Goal: Contribute content: Add original content to the website for others to see

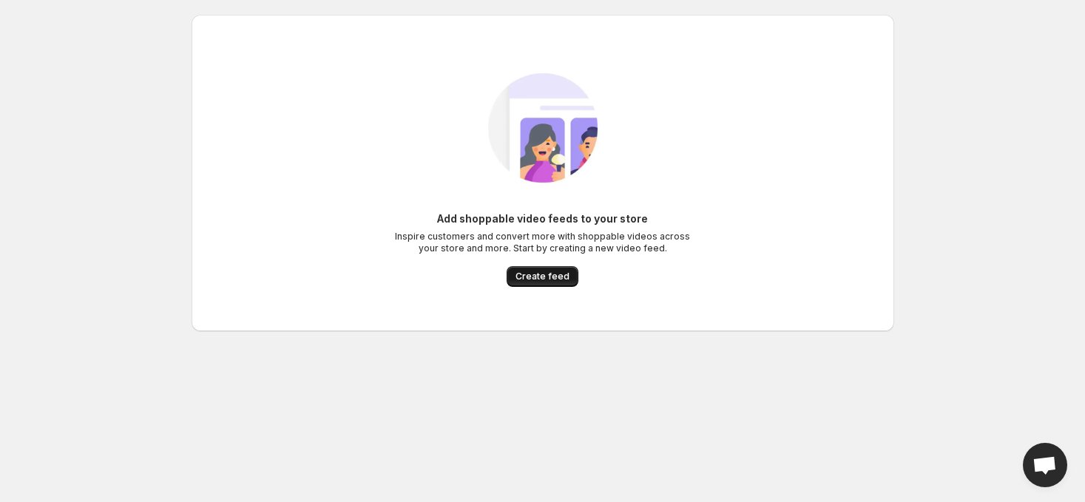
click at [550, 272] on span "Create feed" at bounding box center [543, 277] width 54 height 12
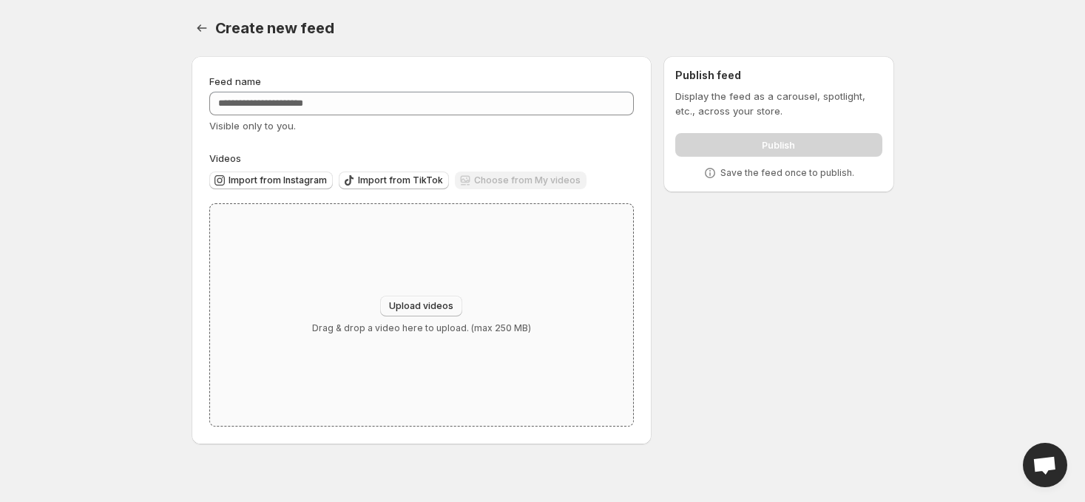
click at [434, 305] on span "Upload videos" at bounding box center [421, 306] width 64 height 12
type input "**********"
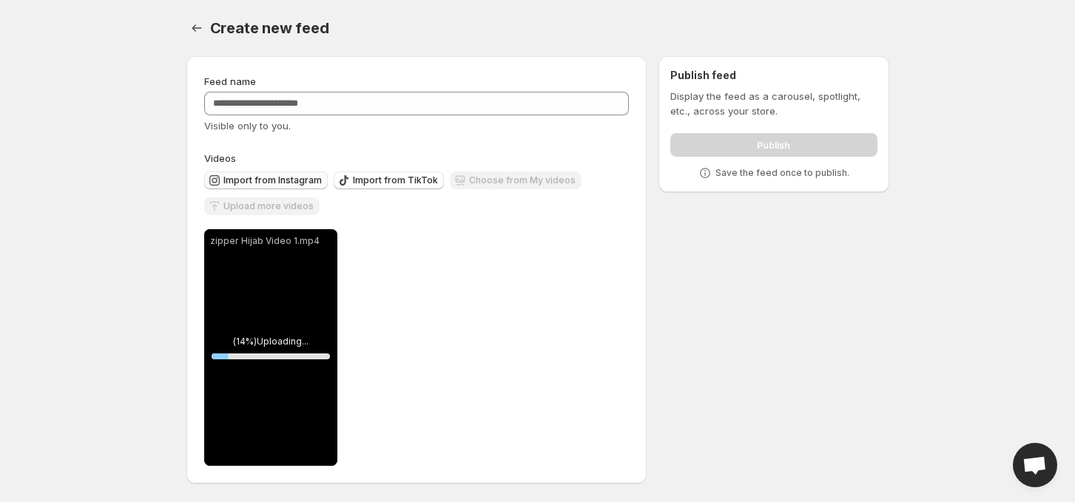
click at [269, 178] on span "Import from Instagram" at bounding box center [272, 181] width 98 height 12
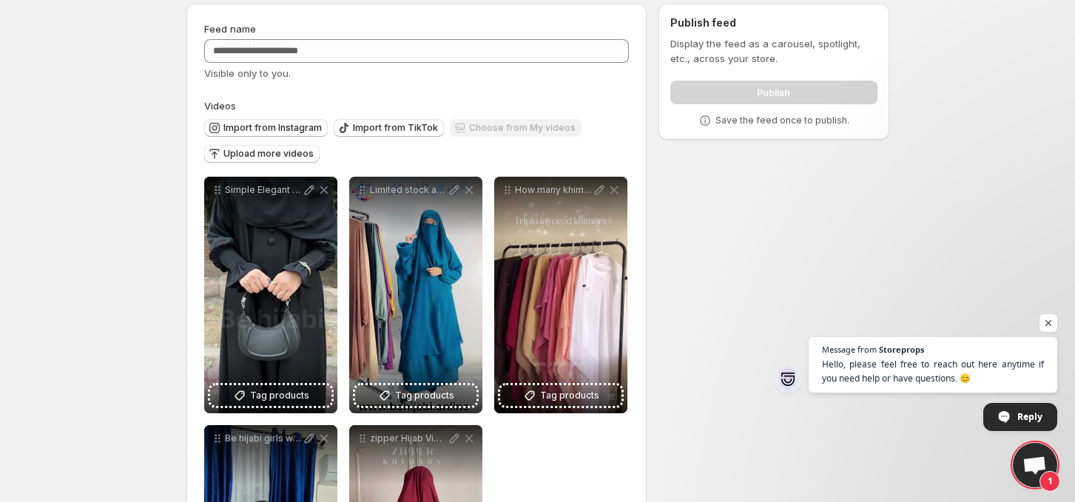
scroll to position [52, 0]
click at [292, 124] on span "Import from Instagram" at bounding box center [272, 129] width 98 height 12
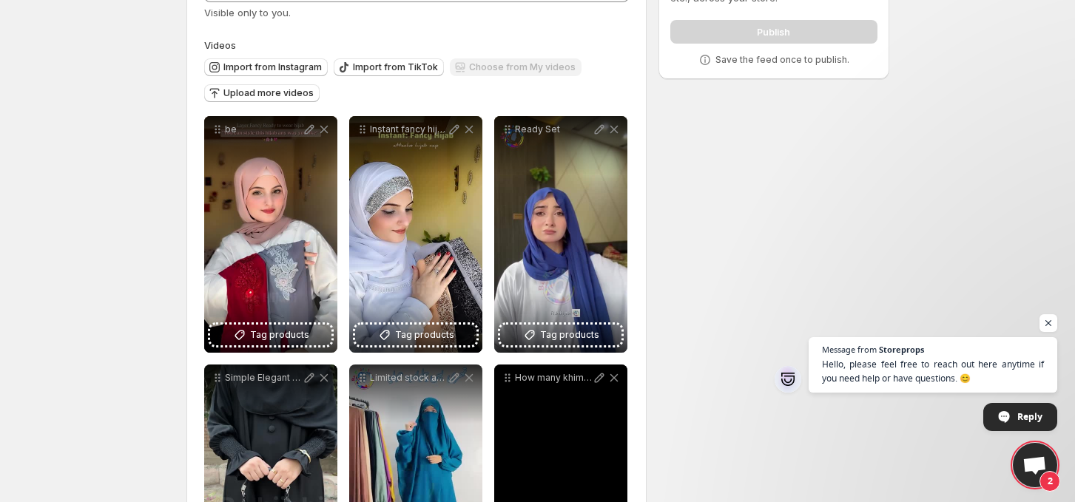
scroll to position [0, 0]
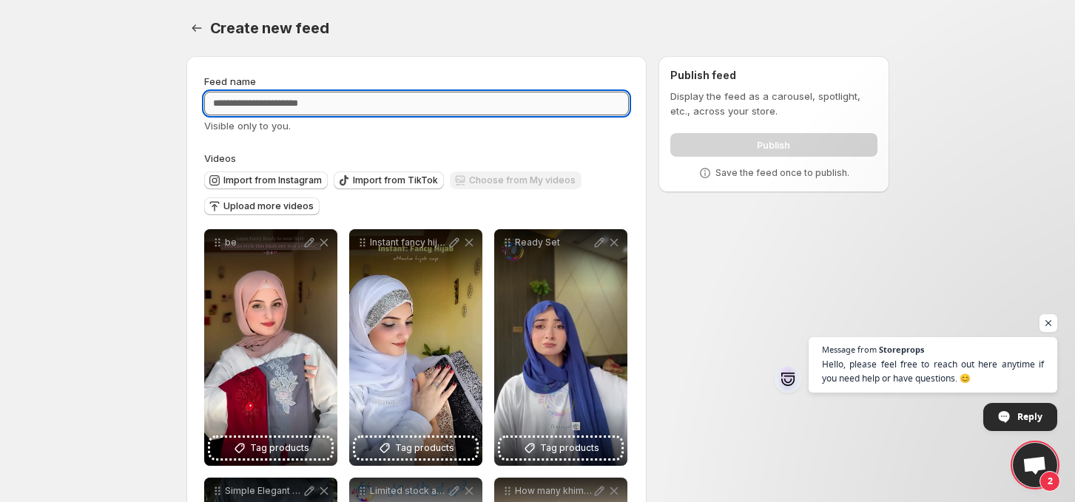
click at [294, 107] on input "Feed name" at bounding box center [416, 104] width 425 height 24
click at [302, 105] on input "Feed name" at bounding box center [416, 104] width 425 height 24
type input "*********"
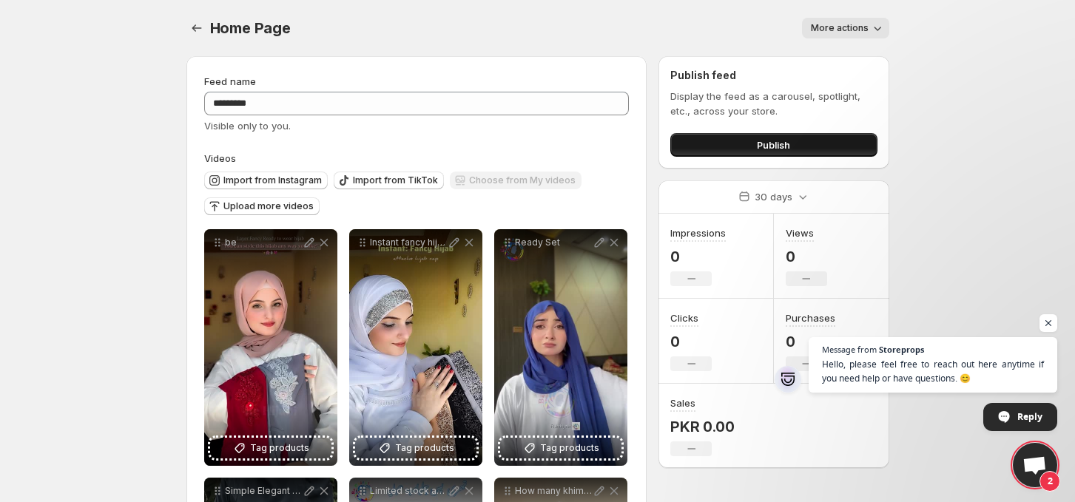
click at [771, 149] on span "Publish" at bounding box center [773, 145] width 33 height 15
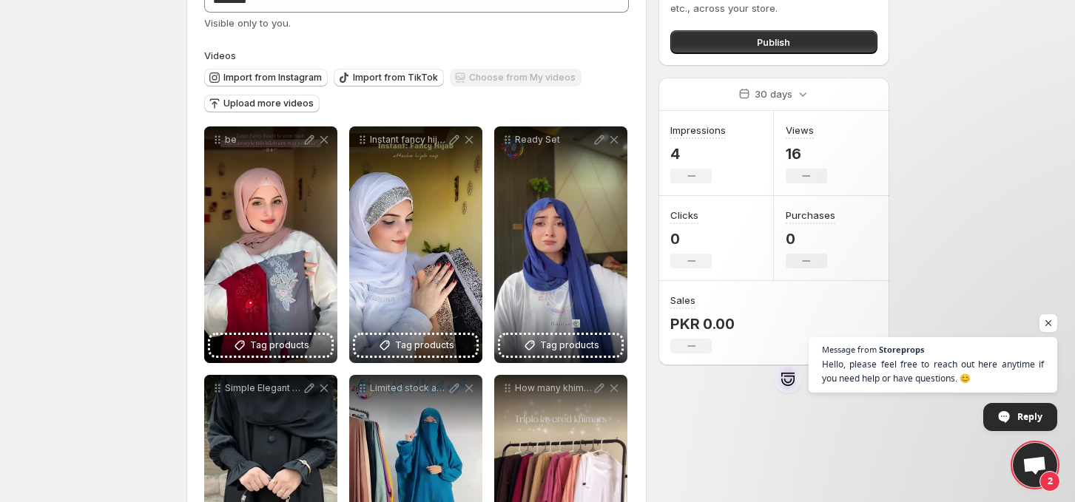
scroll to position [4, 0]
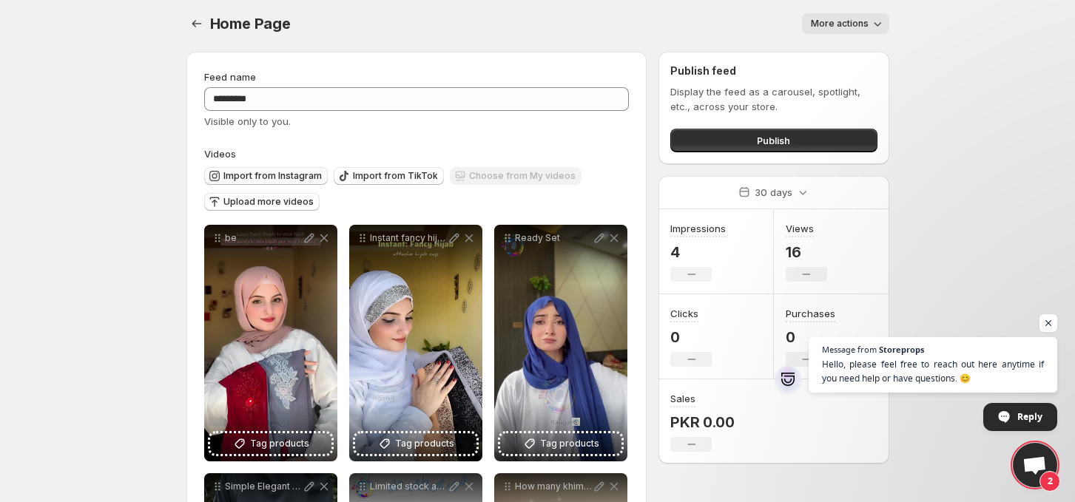
click at [294, 175] on span "Import from Instagram" at bounding box center [272, 176] width 98 height 12
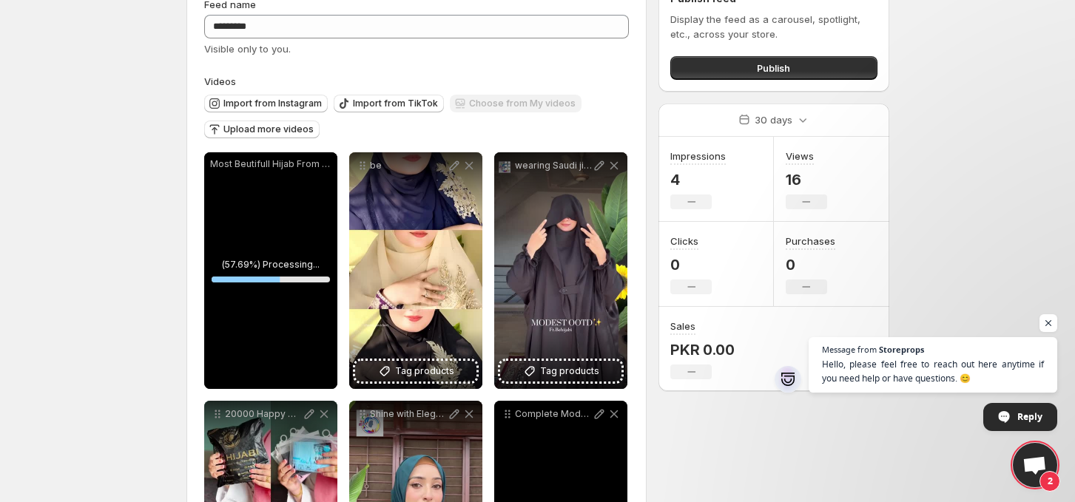
scroll to position [0, 0]
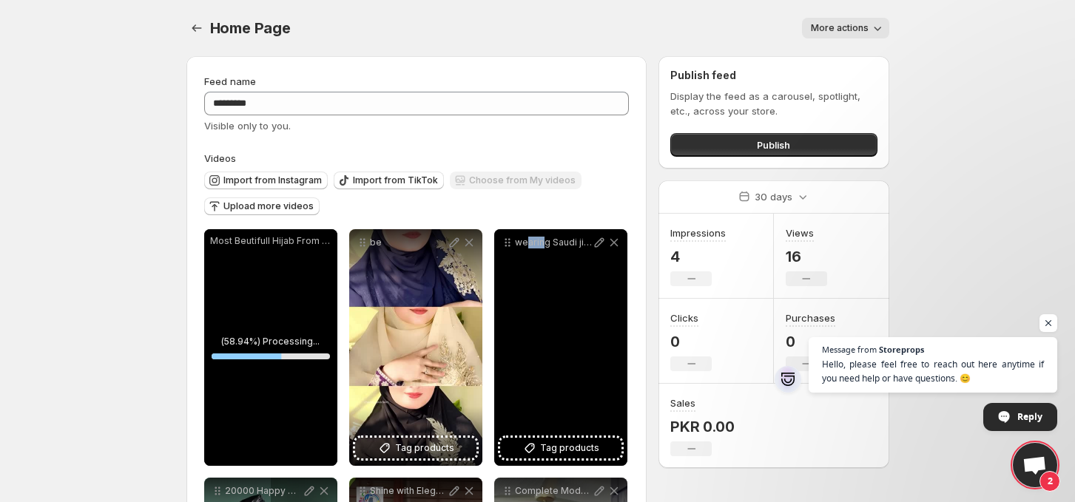
drag, startPoint x: 545, startPoint y: 297, endPoint x: 529, endPoint y: 296, distance: 15.6
click at [529, 296] on div "wearing Saudi jilbab from be" at bounding box center [560, 347] width 133 height 237
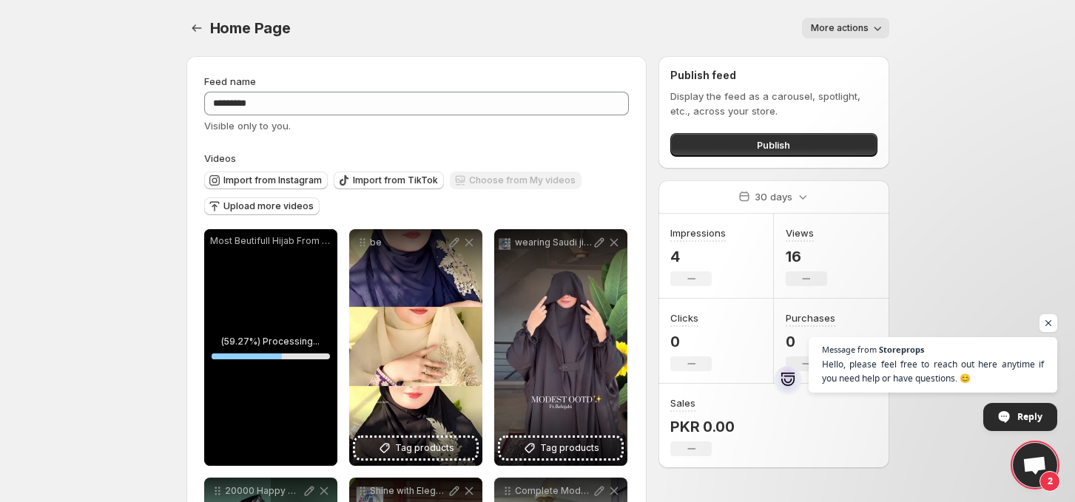
click at [576, 204] on div "Import from Instagram Import from TikTok Choose from My videos Upload more vide…" at bounding box center [413, 192] width 431 height 52
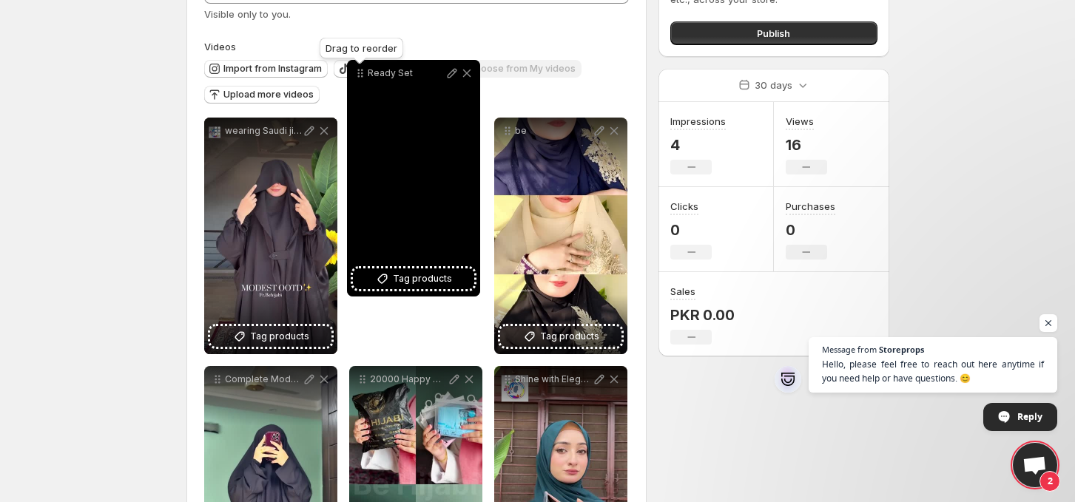
scroll to position [99, 0]
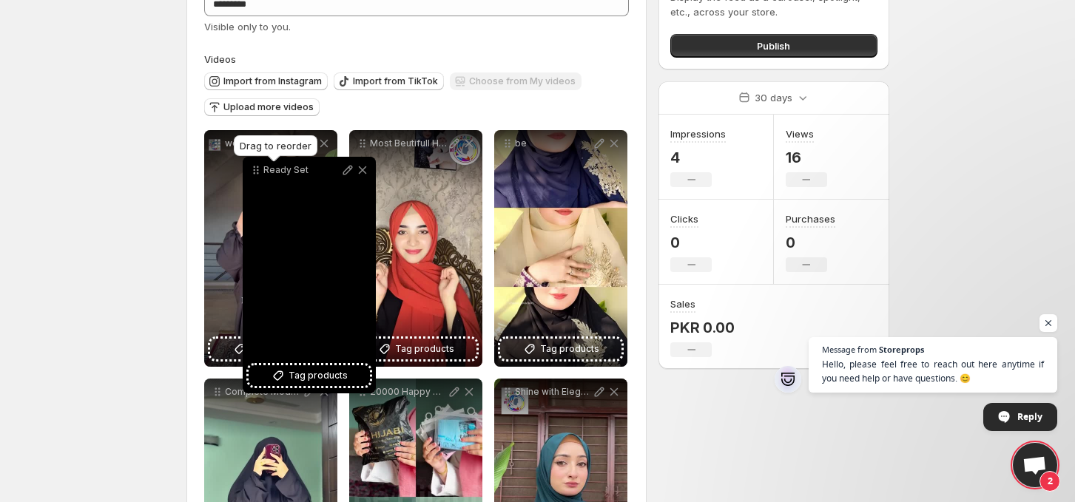
drag, startPoint x: 509, startPoint y: 141, endPoint x: 257, endPoint y: 172, distance: 254.1
click at [257, 172] on icon at bounding box center [256, 170] width 15 height 15
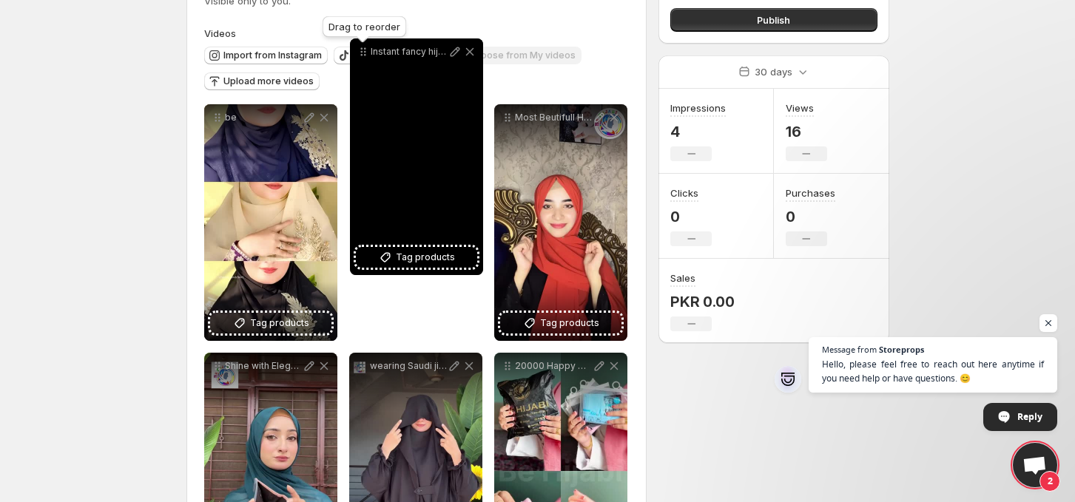
scroll to position [115, 0]
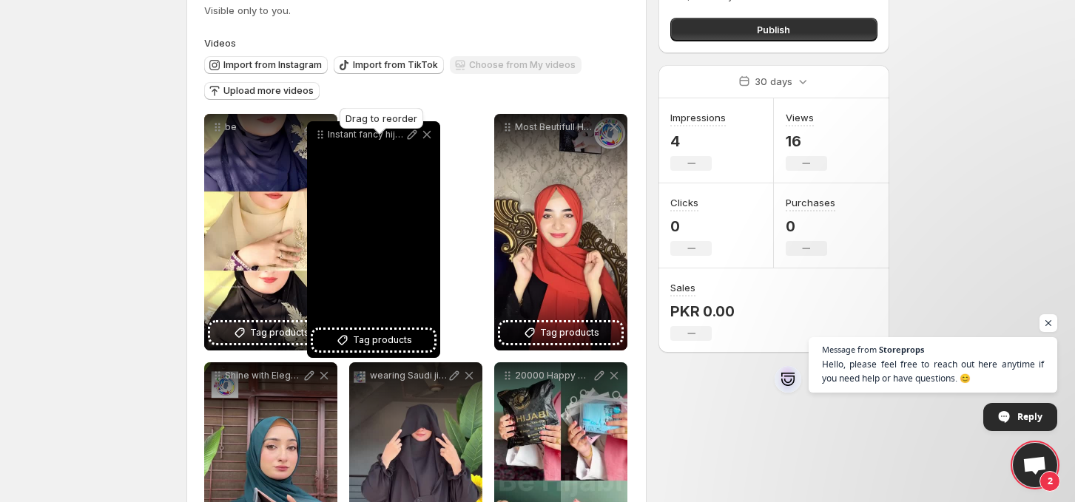
drag, startPoint x: 511, startPoint y: 144, endPoint x: 326, endPoint y: 140, distance: 185.8
click at [326, 140] on icon at bounding box center [320, 134] width 15 height 15
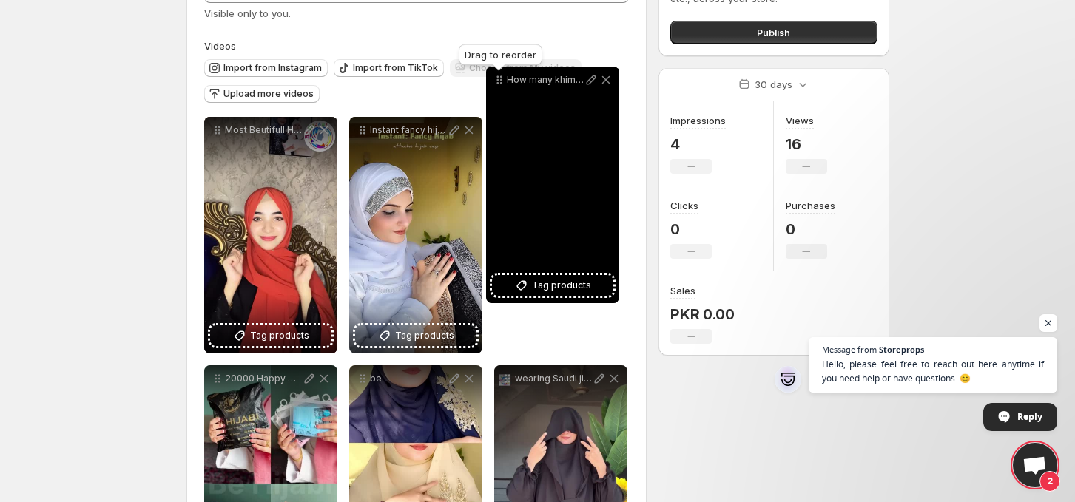
scroll to position [110, 0]
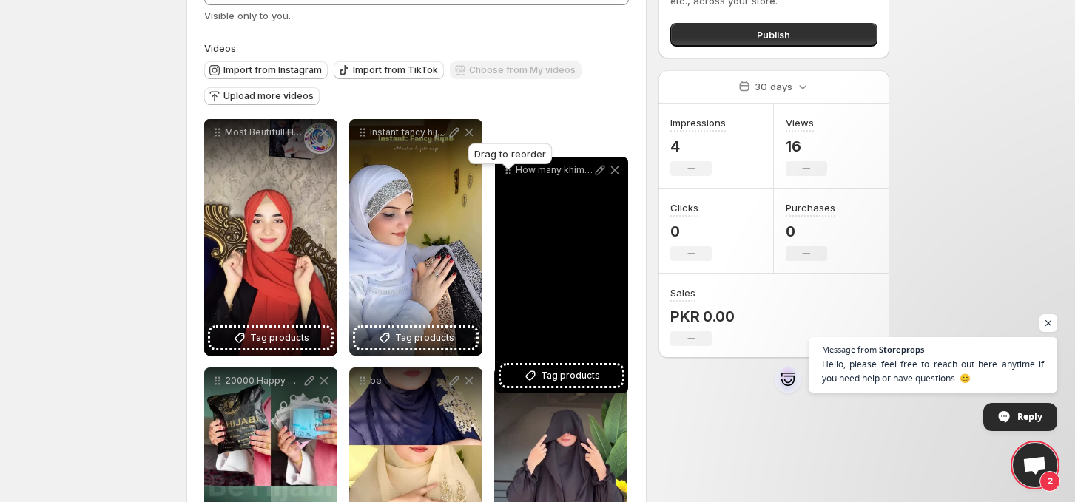
drag, startPoint x: 506, startPoint y: 84, endPoint x: 507, endPoint y: 170, distance: 85.8
click at [507, 170] on body "**********" at bounding box center [537, 141] width 1075 height 502
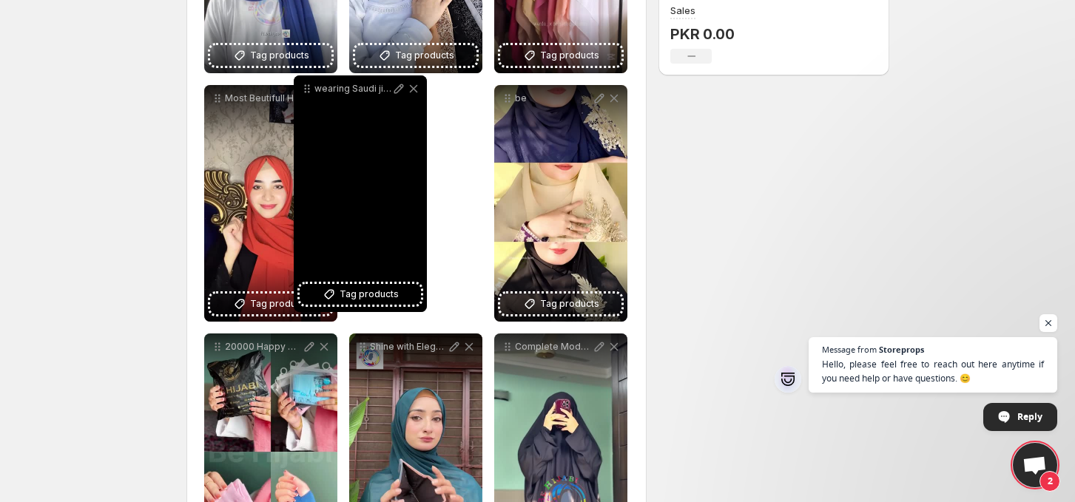
scroll to position [390, 0]
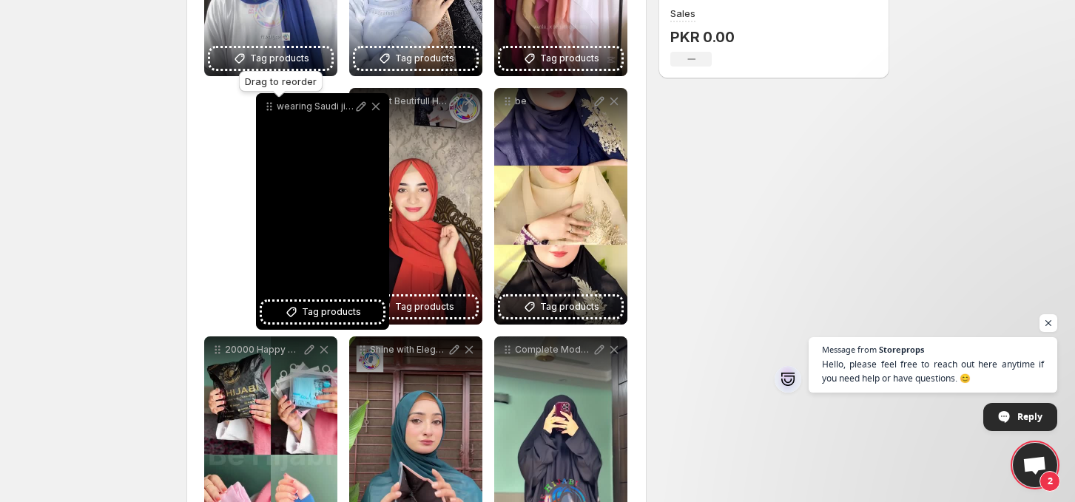
drag, startPoint x: 508, startPoint y: 94, endPoint x: 270, endPoint y: 114, distance: 239.1
click at [270, 114] on icon at bounding box center [269, 106] width 15 height 15
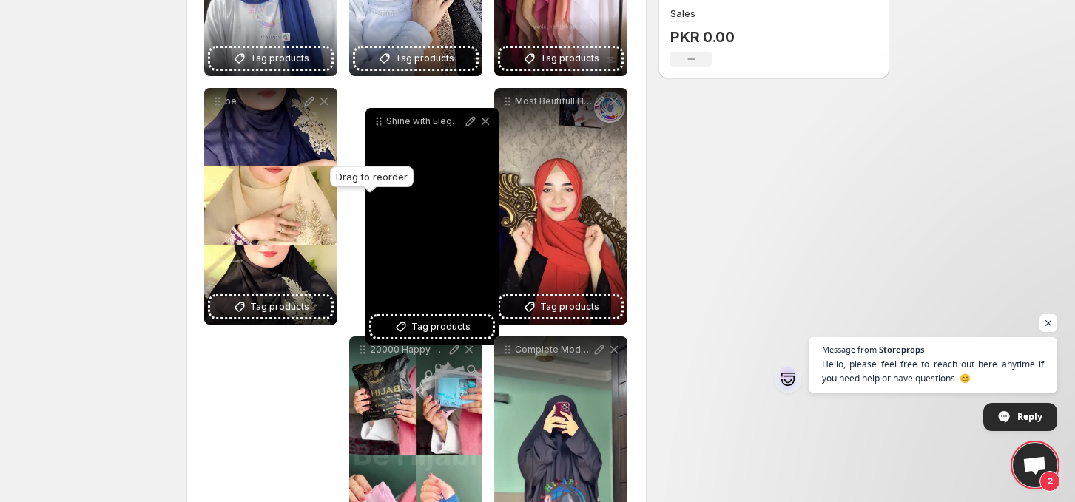
drag, startPoint x: 361, startPoint y: 351, endPoint x: 378, endPoint y: 121, distance: 230.0
click at [378, 121] on icon at bounding box center [378, 121] width 15 height 15
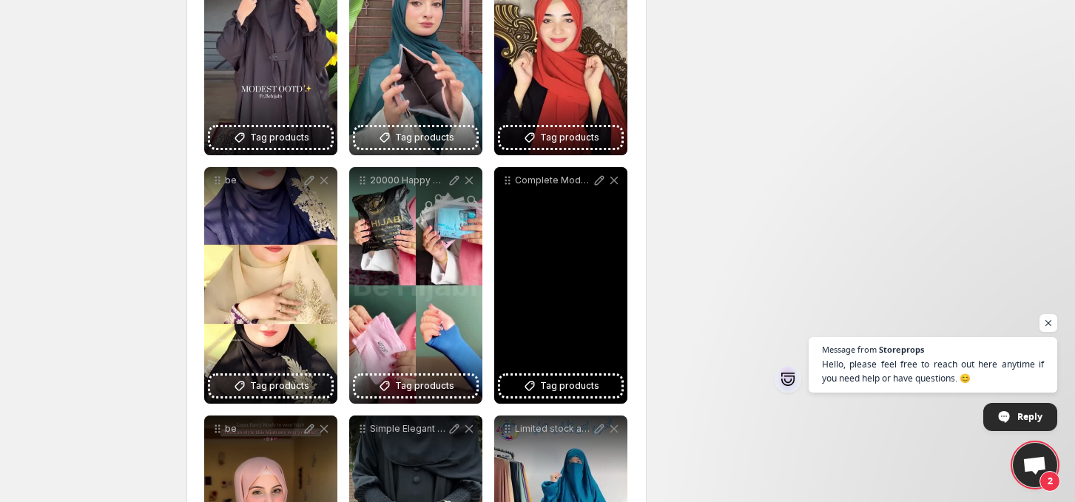
scroll to position [488, 0]
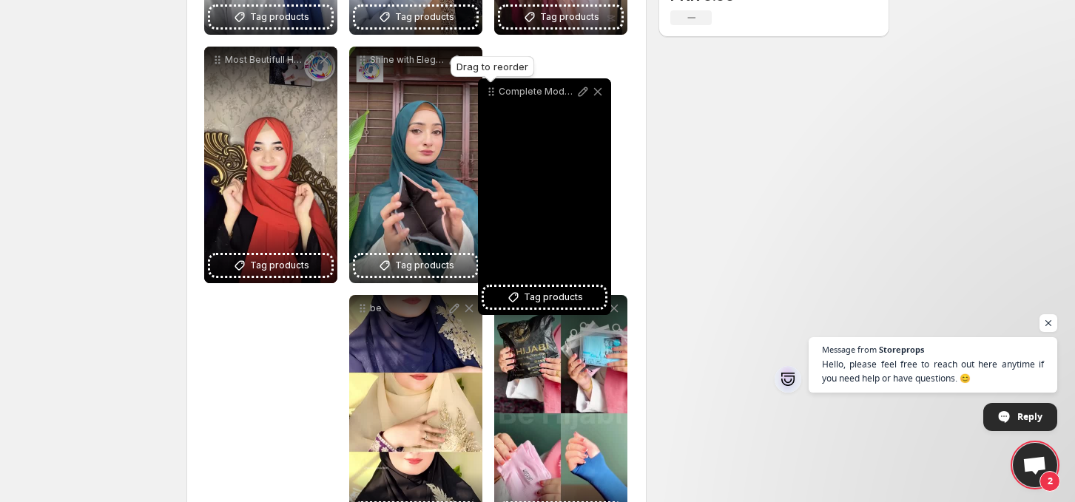
drag, startPoint x: 510, startPoint y: 256, endPoint x: 493, endPoint y: 93, distance: 163.6
click at [493, 93] on icon at bounding box center [491, 91] width 15 height 15
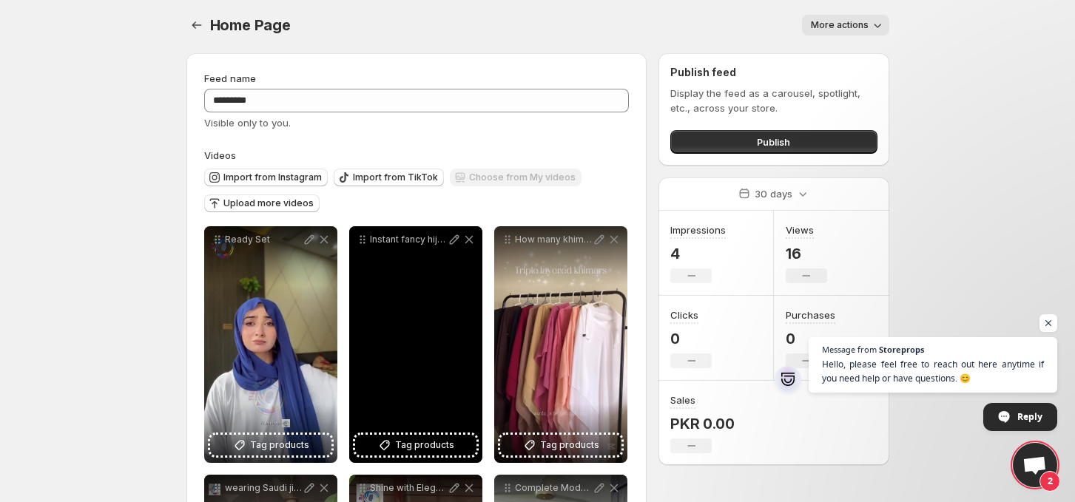
scroll to position [0, 0]
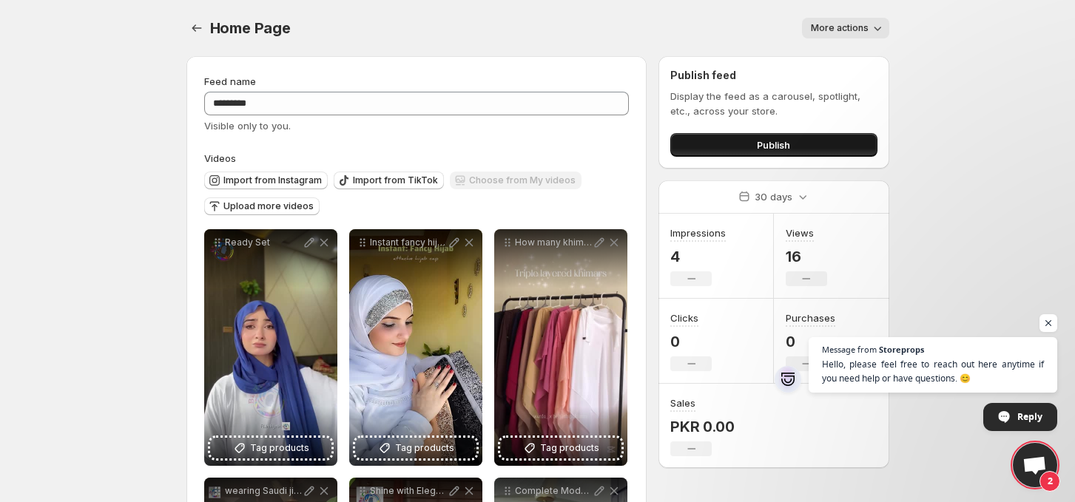
click at [760, 148] on span "Publish" at bounding box center [773, 145] width 33 height 15
click at [805, 197] on icon at bounding box center [803, 197] width 7 height 4
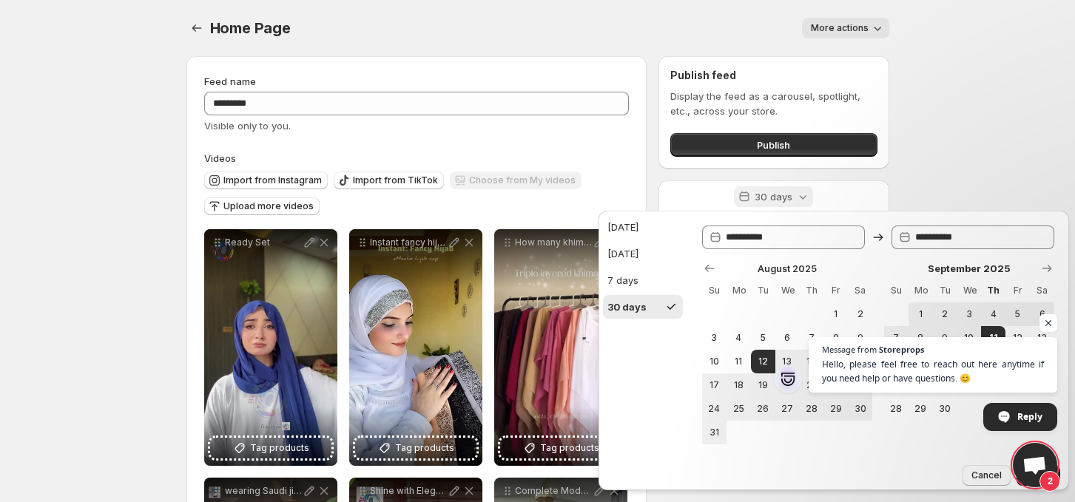
click at [805, 197] on icon at bounding box center [803, 197] width 7 height 4
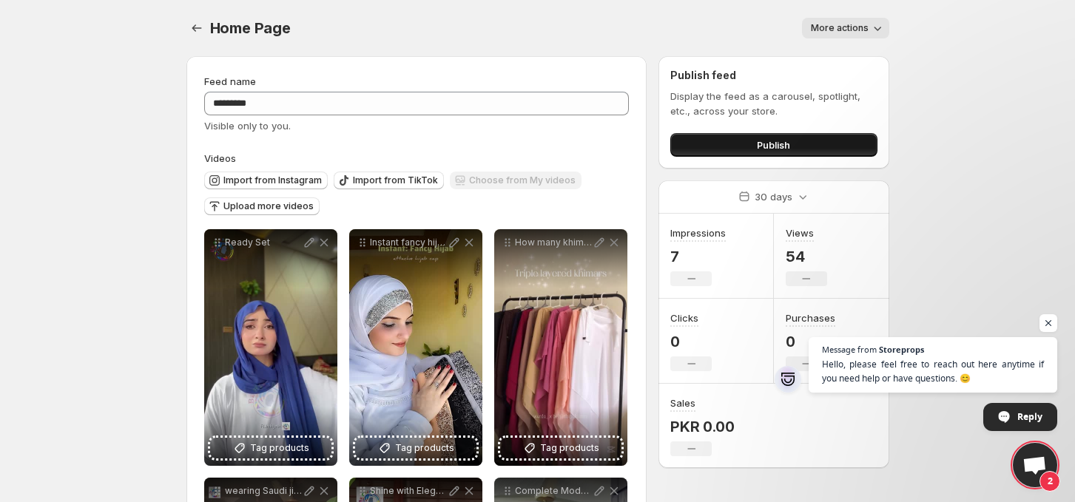
click at [784, 149] on span "Publish" at bounding box center [773, 145] width 33 height 15
